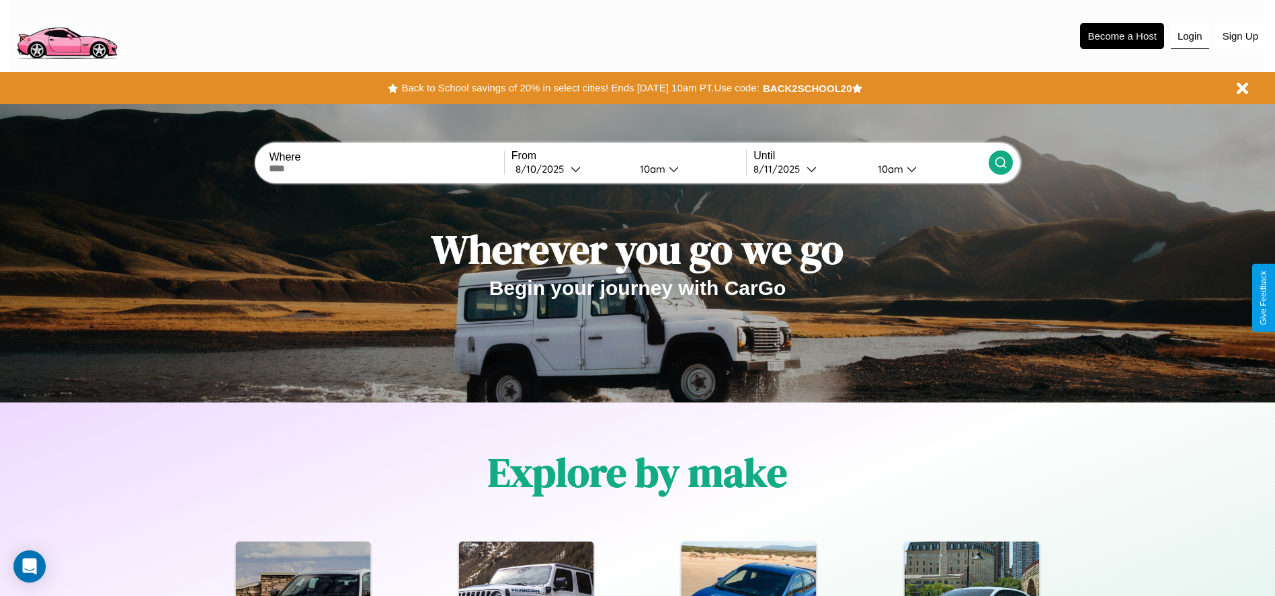
click at [1190, 36] on button "Login" at bounding box center [1190, 37] width 38 height 26
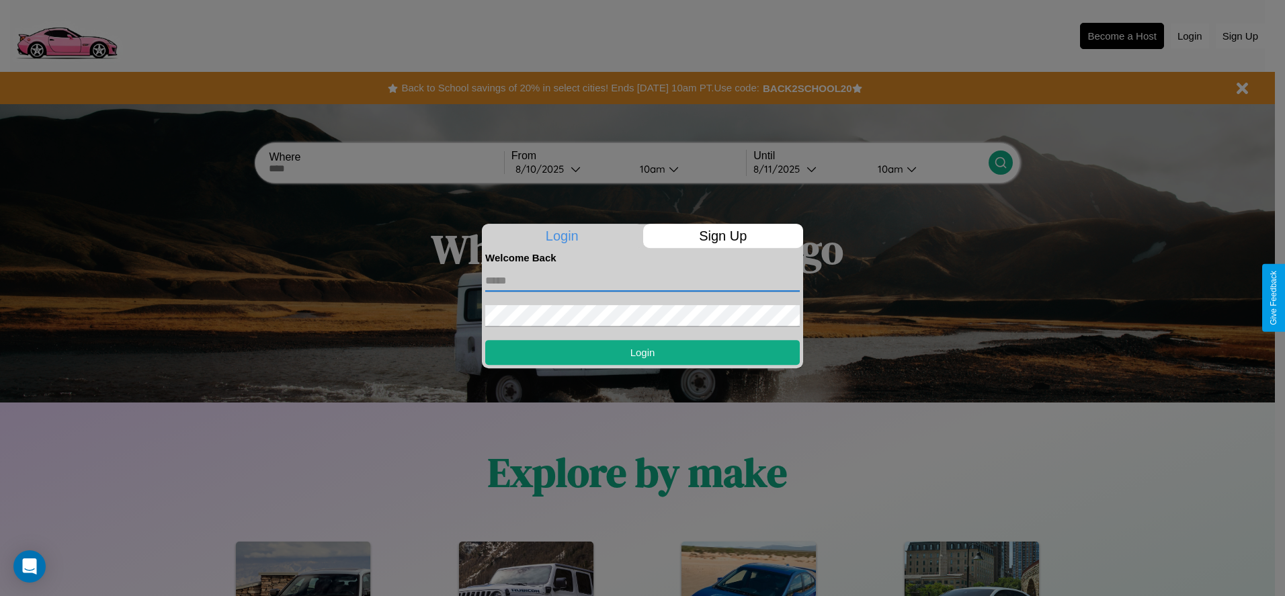
click at [643, 280] on input "text" at bounding box center [642, 281] width 315 height 22
type input "**********"
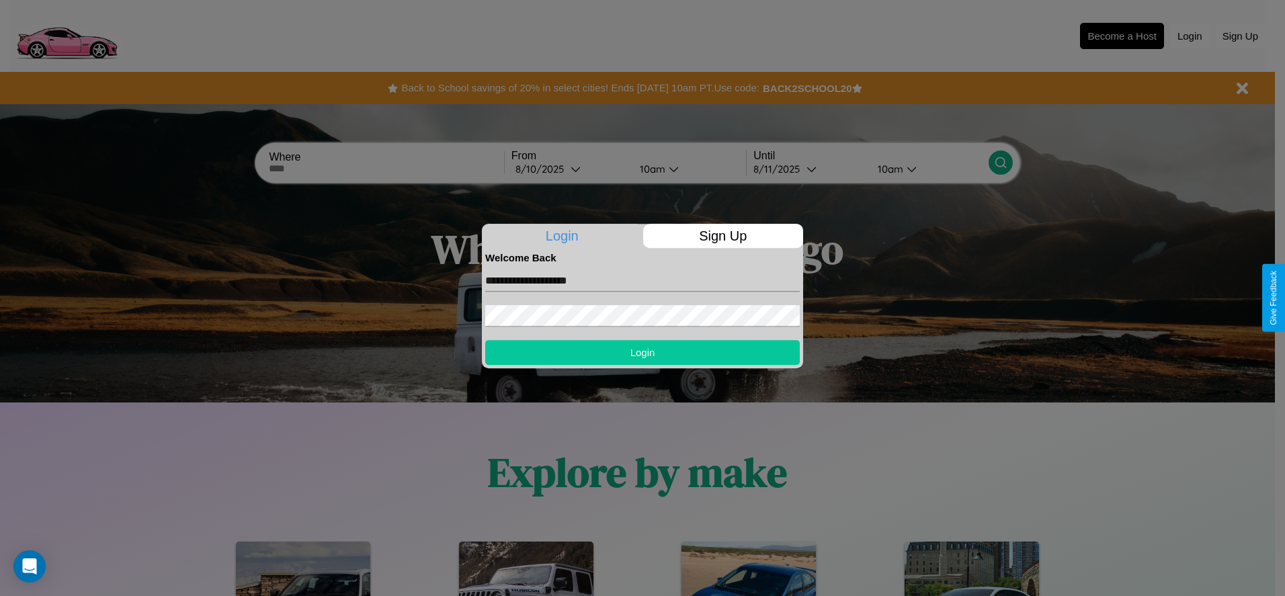
click at [643, 352] on button "Login" at bounding box center [642, 352] width 315 height 25
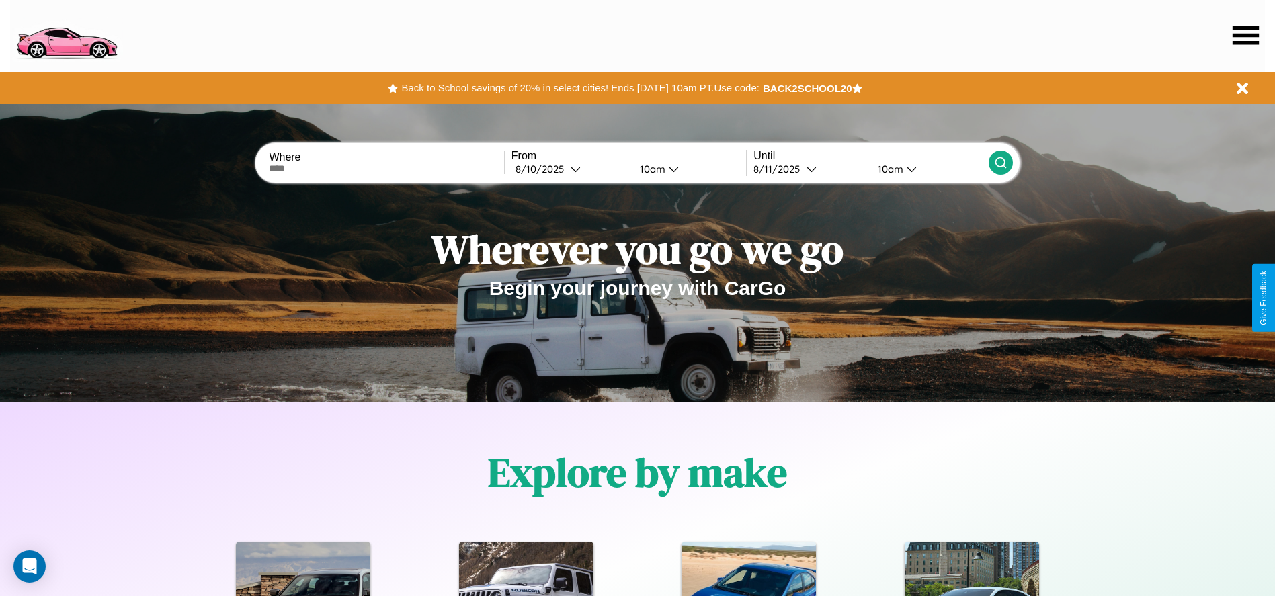
click at [580, 88] on button "Back to School savings of 20% in select cities! Ends [DATE] 10am PT. Use code:" at bounding box center [580, 88] width 364 height 19
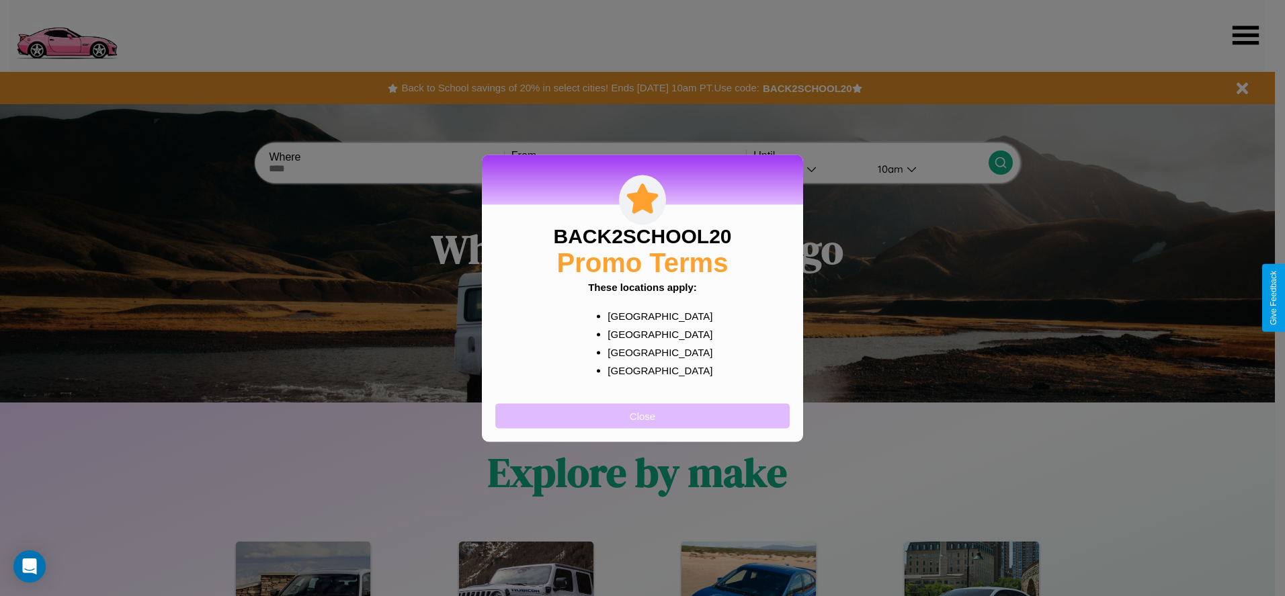
click at [643, 415] on button "Close" at bounding box center [642, 415] width 294 height 25
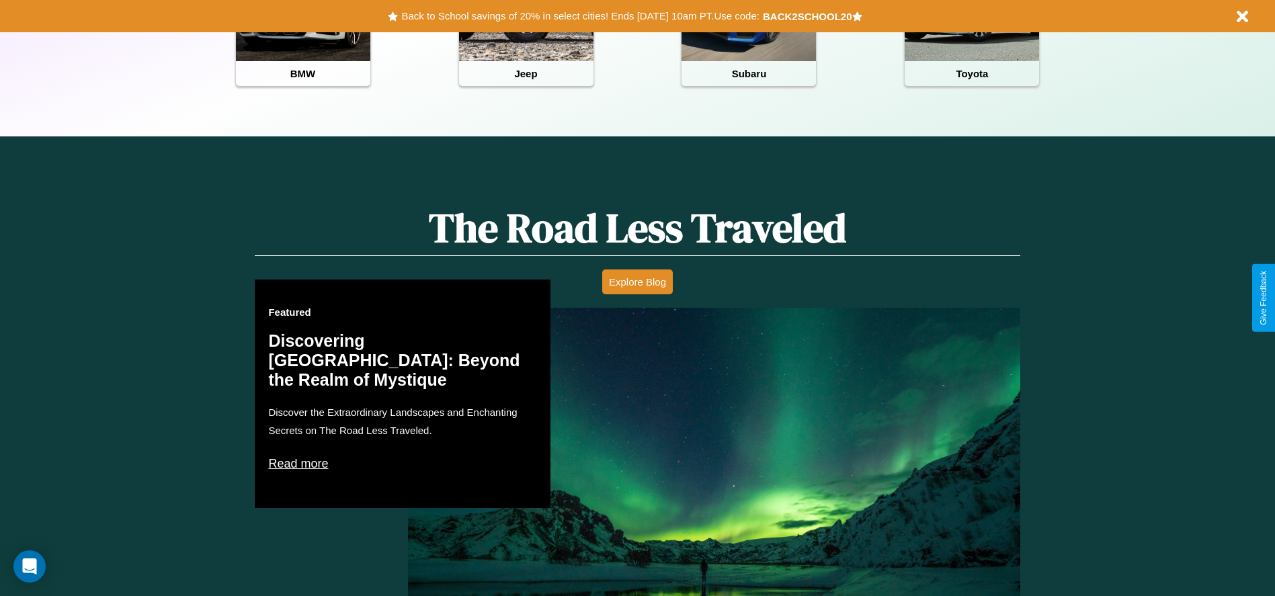
scroll to position [1626, 0]
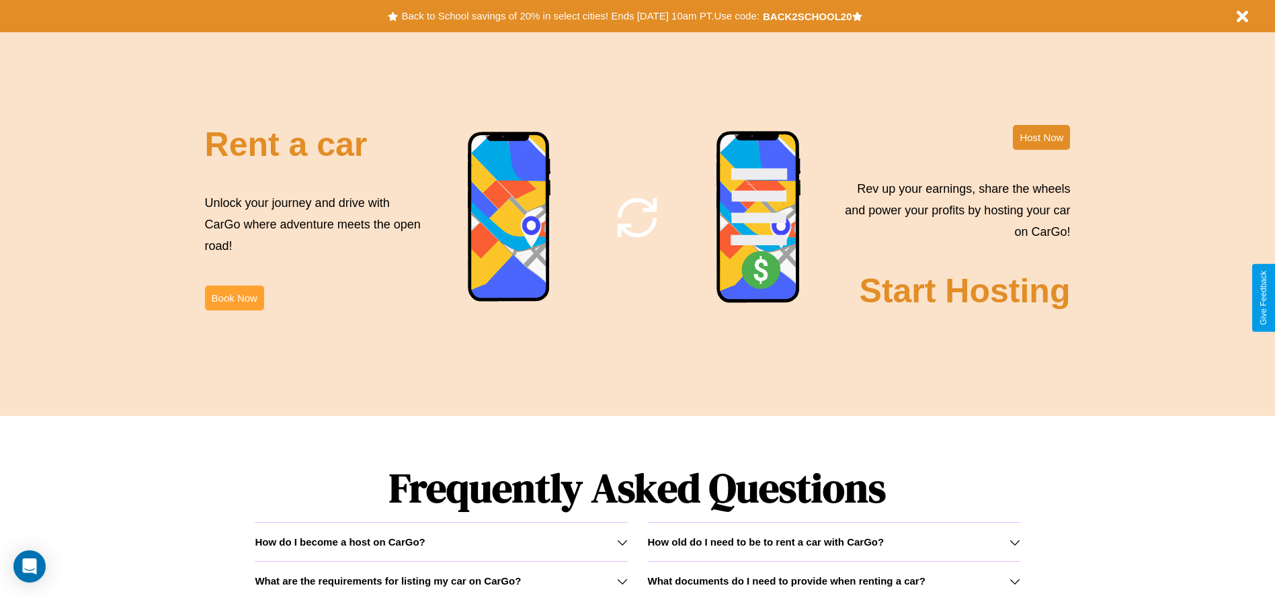
click at [234, 298] on button "Book Now" at bounding box center [234, 298] width 59 height 25
